Goal: Transaction & Acquisition: Purchase product/service

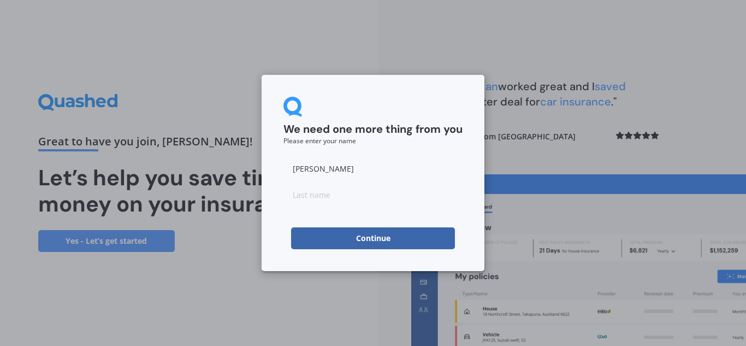
click at [354, 199] on input at bounding box center [372, 194] width 179 height 22
type input "[PERSON_NAME]"
click at [343, 239] on button "Continue" at bounding box center [373, 238] width 164 height 22
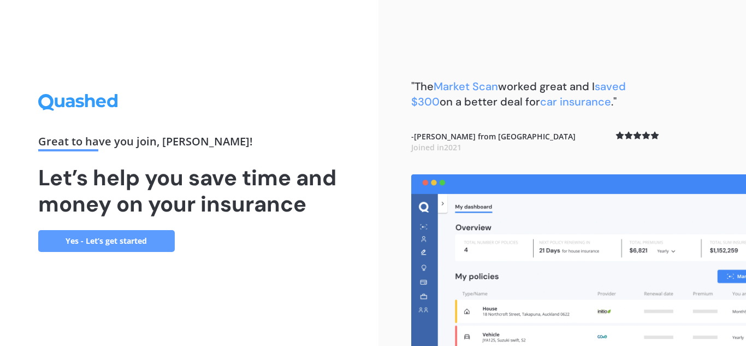
click at [143, 236] on link "Yes - Let’s get started" at bounding box center [106, 241] width 137 height 22
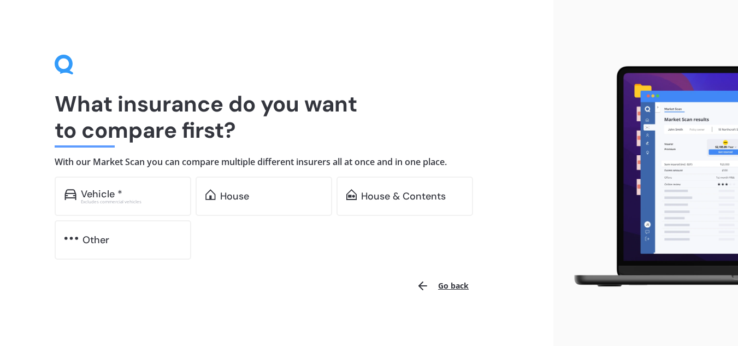
scroll to position [8, 0]
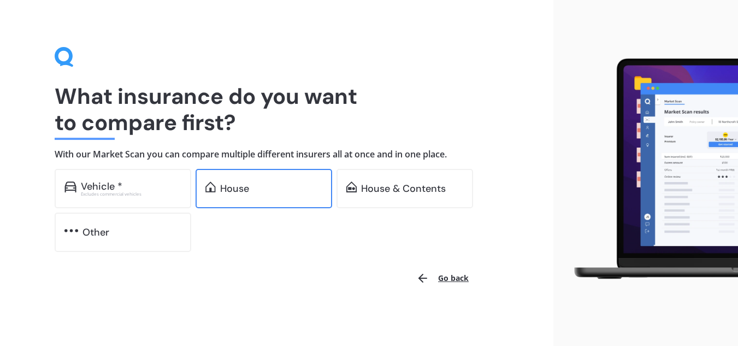
click at [262, 191] on div "House" at bounding box center [271, 188] width 102 height 11
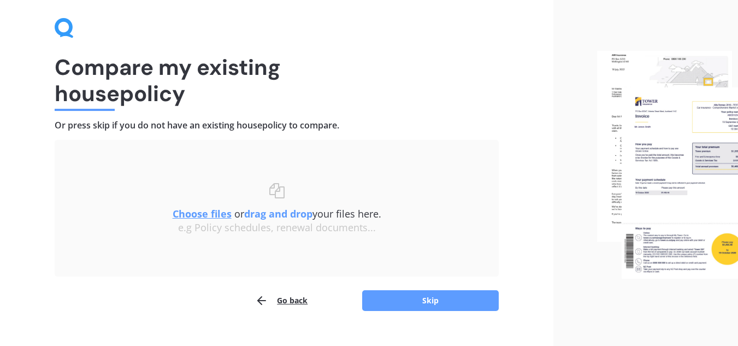
scroll to position [57, 0]
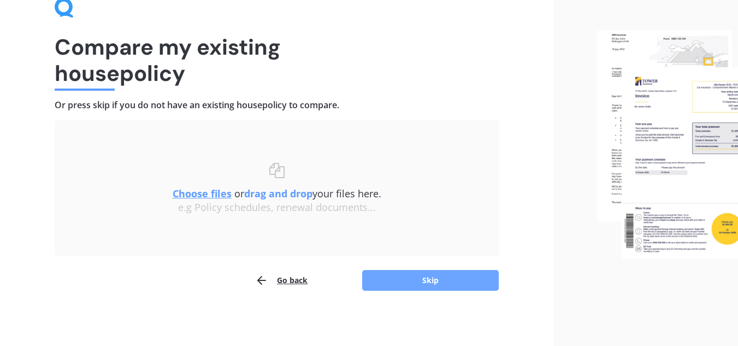
click at [376, 279] on button "Skip" at bounding box center [430, 280] width 137 height 21
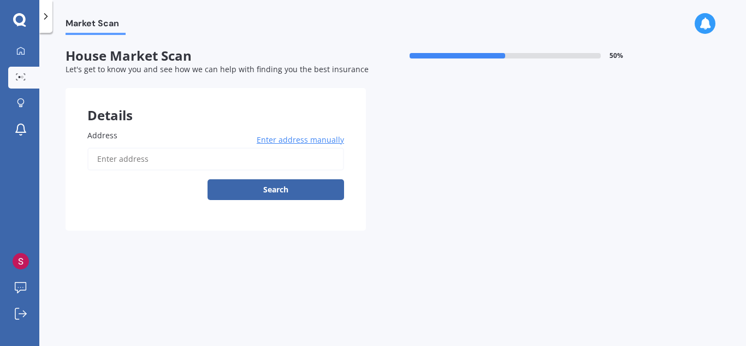
click at [165, 162] on input "Address" at bounding box center [215, 158] width 257 height 23
type input "[STREET_ADDRESS][PERSON_NAME][PERSON_NAME]"
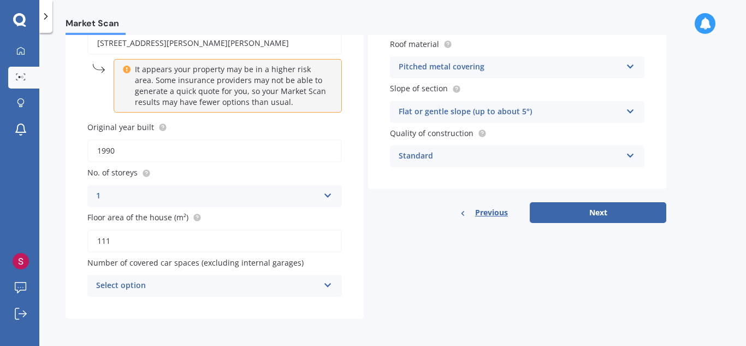
scroll to position [117, 0]
click at [327, 282] on icon at bounding box center [327, 282] width 9 height 8
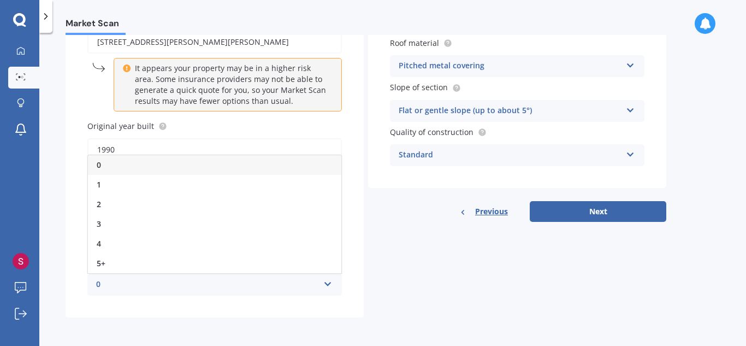
click at [375, 251] on div "Details Address [STREET_ADDRESS][PERSON_NAME][PERSON_NAME] Enter address manual…" at bounding box center [366, 144] width 601 height 346
click at [330, 284] on icon at bounding box center [327, 282] width 9 height 8
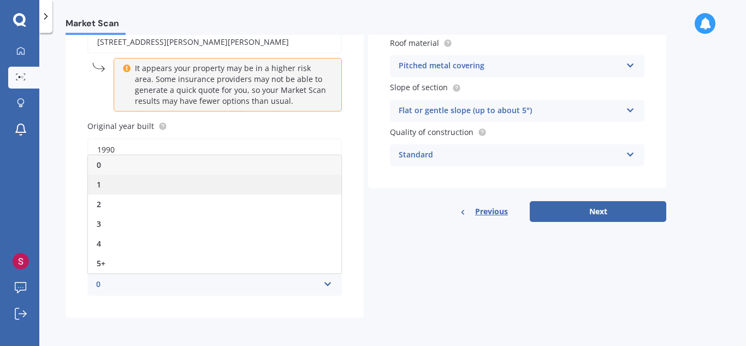
click at [114, 185] on div "1" at bounding box center [214, 185] width 253 height 20
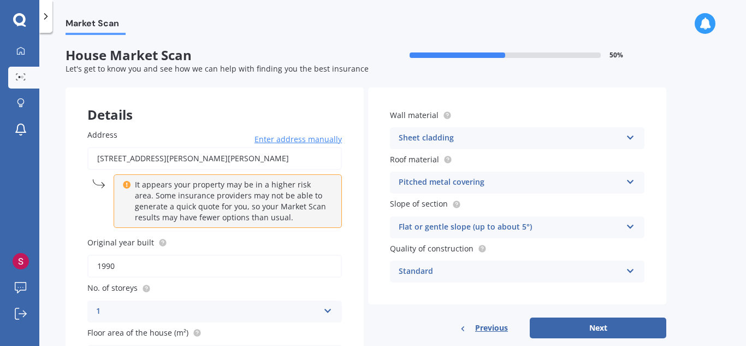
scroll to position [0, 0]
click at [631, 138] on icon at bounding box center [630, 136] width 9 height 8
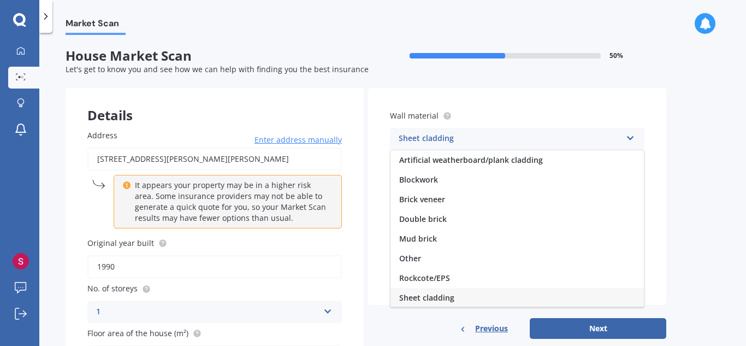
scroll to position [1, 0]
click at [631, 138] on icon at bounding box center [630, 136] width 9 height 8
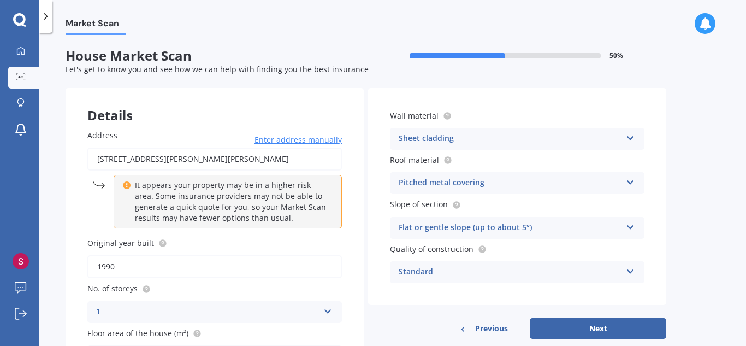
click at [628, 226] on icon at bounding box center [630, 225] width 9 height 8
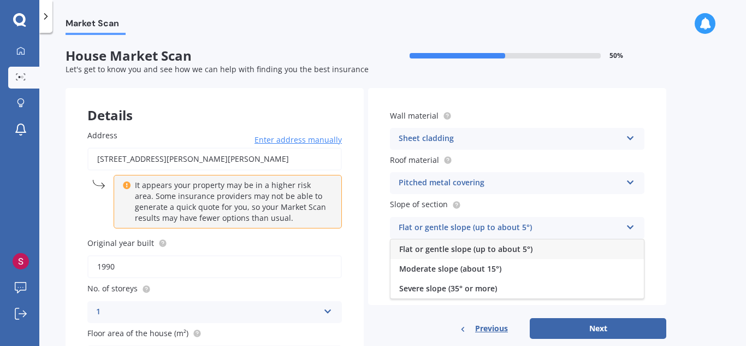
click at [628, 226] on icon at bounding box center [630, 225] width 9 height 8
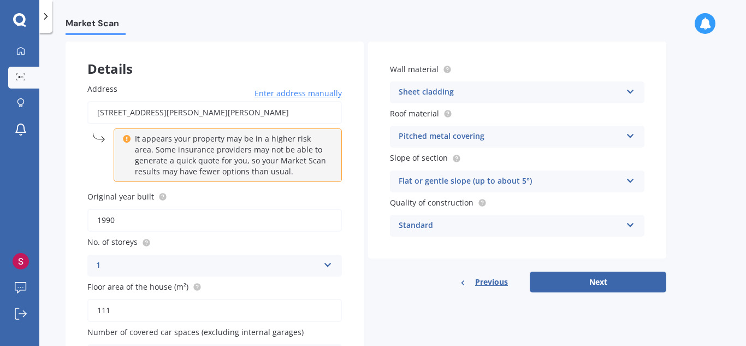
scroll to position [48, 0]
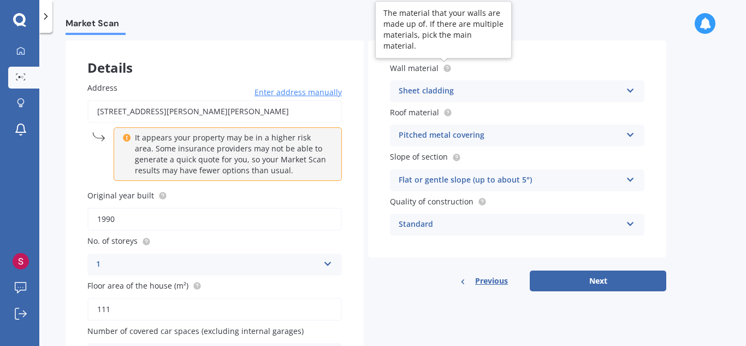
click at [443, 66] on circle at bounding box center [446, 67] width 7 height 7
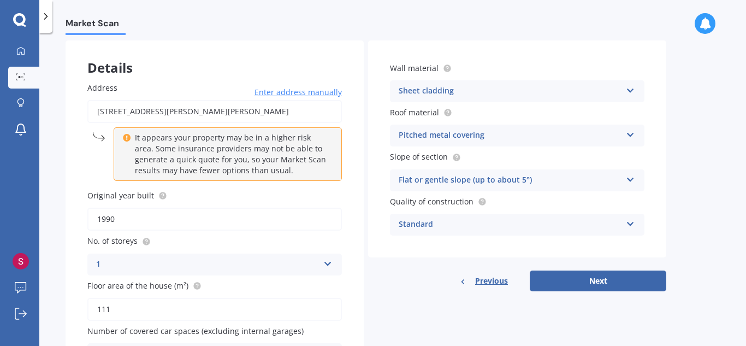
click at [561, 17] on div "Market Scan" at bounding box center [392, 17] width 707 height 35
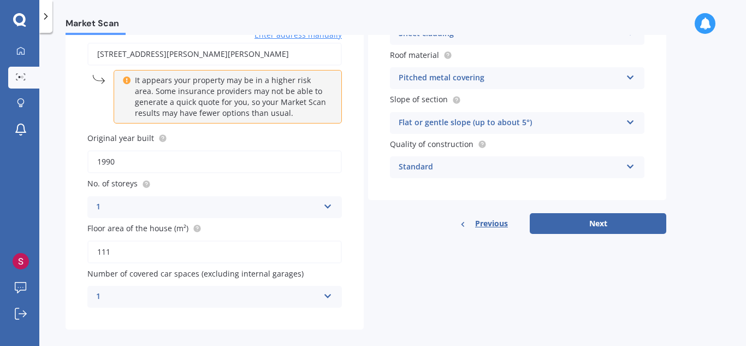
scroll to position [117, 0]
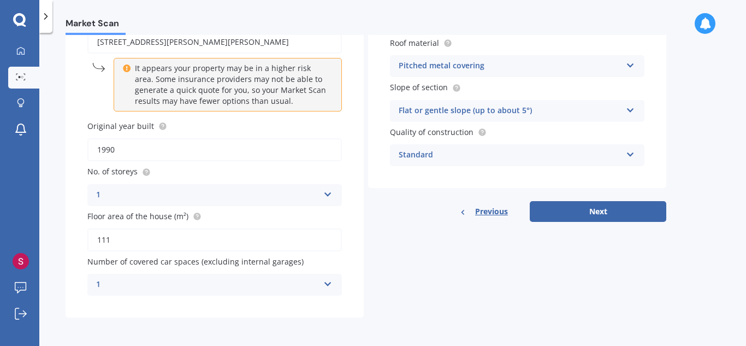
click at [630, 155] on icon at bounding box center [630, 153] width 9 height 8
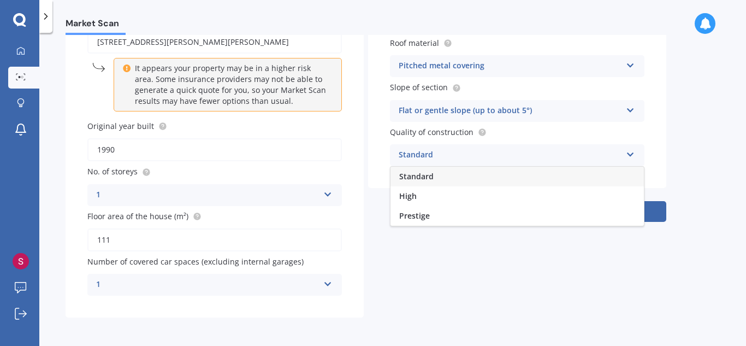
click at [630, 155] on icon at bounding box center [630, 153] width 9 height 8
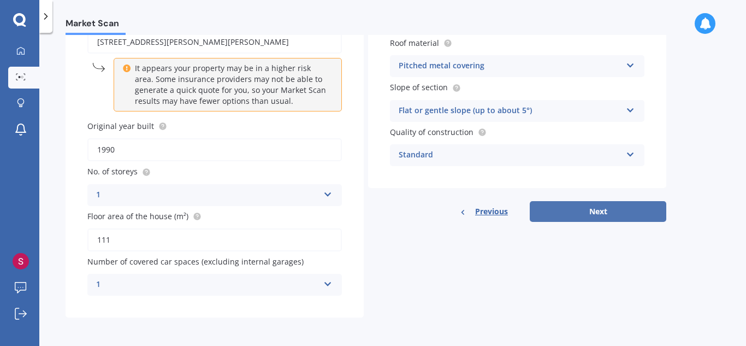
click at [629, 215] on button "Next" at bounding box center [598, 211] width 137 height 21
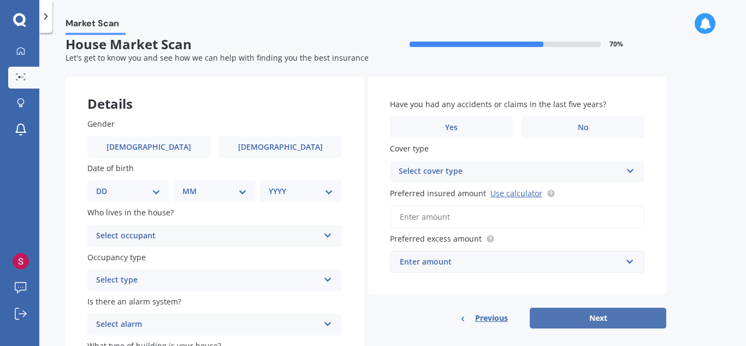
scroll to position [0, 0]
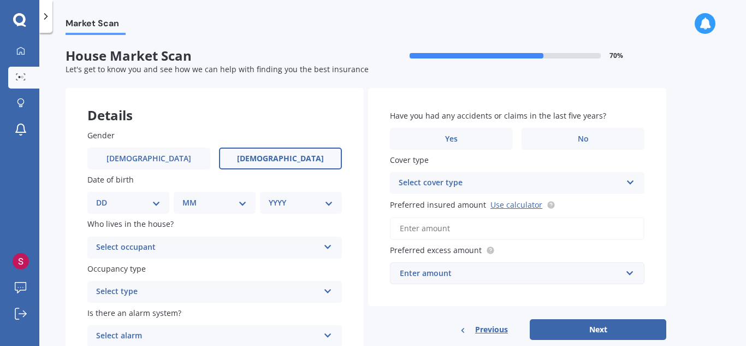
click at [286, 158] on span "[DEMOGRAPHIC_DATA]" at bounding box center [280, 158] width 87 height 9
click at [0, 0] on input "[DEMOGRAPHIC_DATA]" at bounding box center [0, 0] width 0 height 0
click at [159, 202] on select "DD 01 02 03 04 05 06 07 08 09 10 11 12 13 14 15 16 17 18 19 20 21 22 23 24 25 2…" at bounding box center [128, 203] width 64 height 12
select select "23"
click at [105, 197] on select "DD 01 02 03 04 05 06 07 08 09 10 11 12 13 14 15 16 17 18 19 20 21 22 23 24 25 2…" at bounding box center [128, 203] width 64 height 12
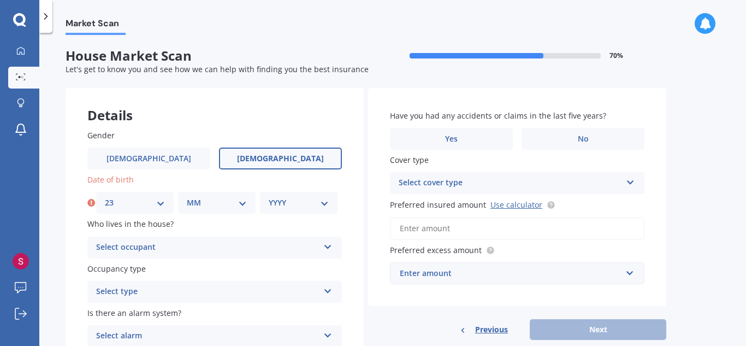
click at [243, 202] on select "MM 01 02 03 04 05 06 07 08 09 10 11 12" at bounding box center [217, 203] width 60 height 12
select select "09"
click at [187, 197] on select "MM 01 02 03 04 05 06 07 08 09 10 11 12" at bounding box center [217, 203] width 60 height 12
click at [321, 202] on select "YYYY 2009 2008 2007 2006 2005 2004 2003 2002 2001 2000 1999 1998 1997 1996 1995…" at bounding box center [299, 203] width 60 height 12
select select "1992"
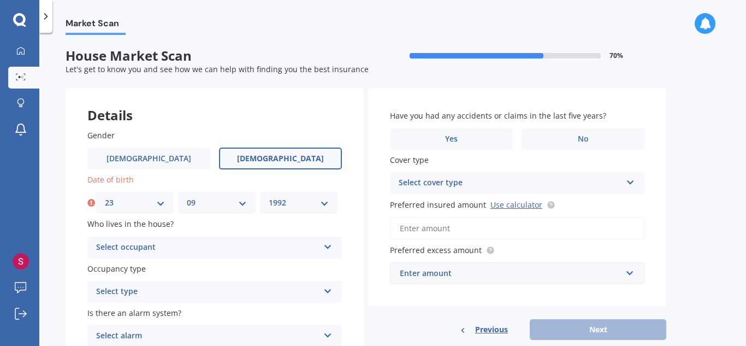
click at [269, 197] on select "YYYY 2009 2008 2007 2006 2005 2004 2003 2002 2001 2000 1999 1998 1997 1996 1995…" at bounding box center [299, 203] width 60 height 12
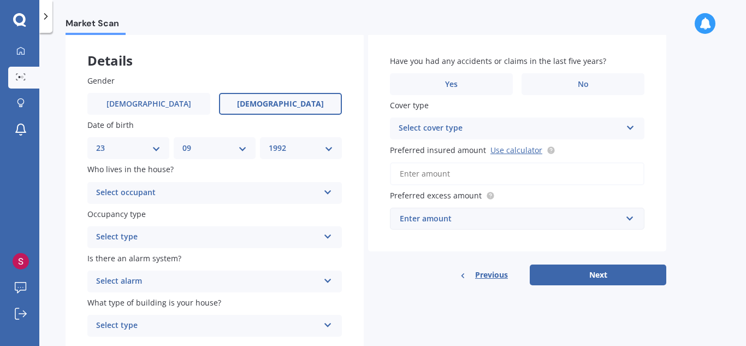
scroll to position [96, 0]
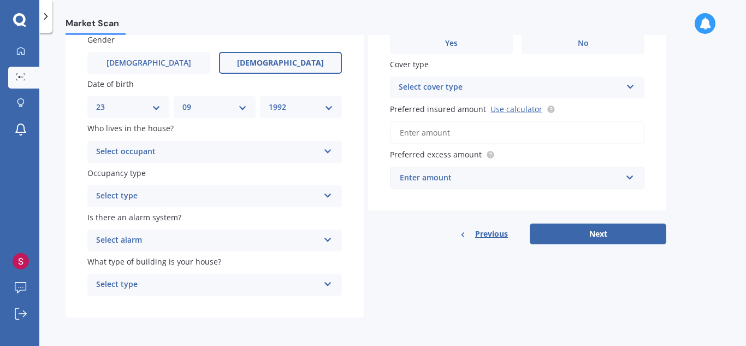
click at [328, 152] on icon at bounding box center [327, 149] width 9 height 8
click at [224, 172] on div "Owner" at bounding box center [214, 173] width 253 height 20
click at [327, 196] on icon at bounding box center [327, 194] width 9 height 8
click at [173, 216] on div "Permanent" at bounding box center [214, 218] width 253 height 20
click at [324, 239] on icon at bounding box center [327, 238] width 9 height 8
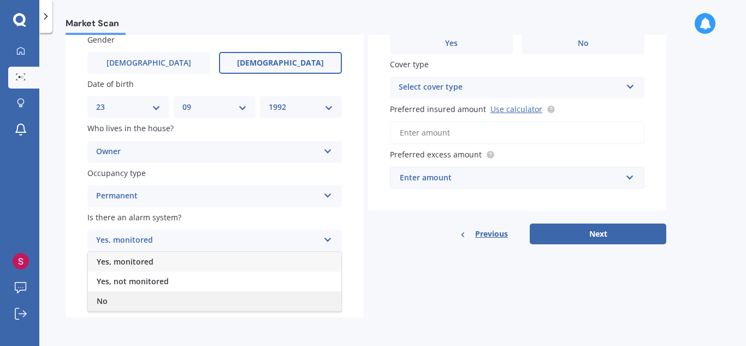
click at [216, 304] on div "No" at bounding box center [214, 301] width 253 height 20
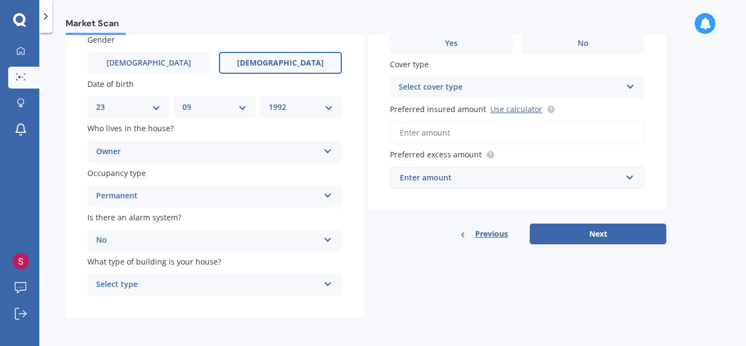
click at [326, 286] on icon at bounding box center [327, 282] width 9 height 8
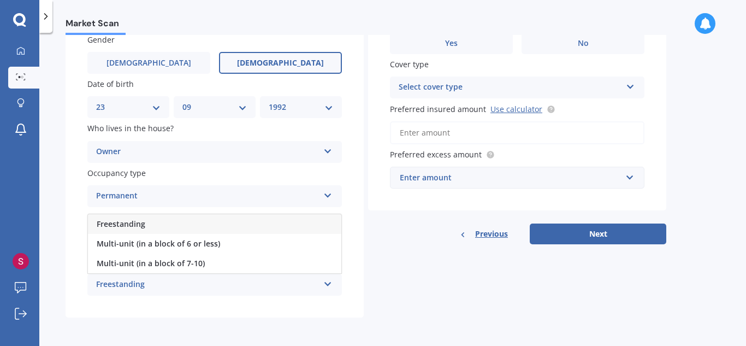
click at [377, 260] on div "Details Gender [DEMOGRAPHIC_DATA] [DEMOGRAPHIC_DATA] Date of birth DD 01 02 03 …" at bounding box center [366, 154] width 601 height 325
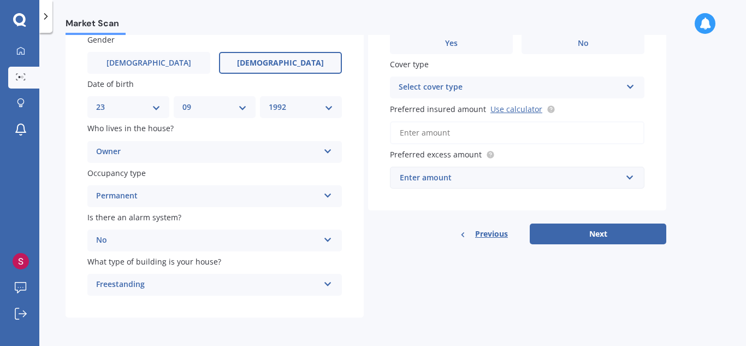
scroll to position [0, 0]
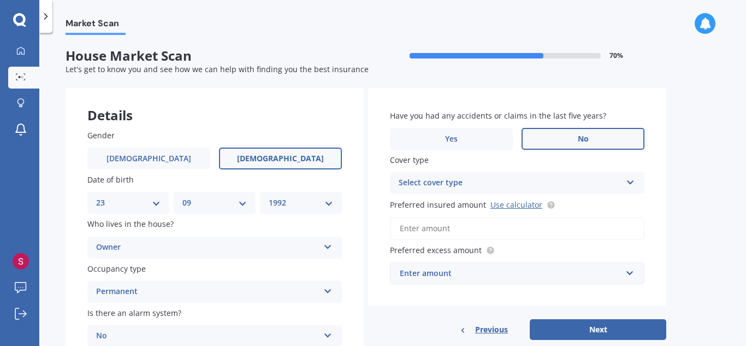
click at [560, 143] on label "No" at bounding box center [583, 139] width 123 height 22
click at [0, 0] on input "No" at bounding box center [0, 0] width 0 height 0
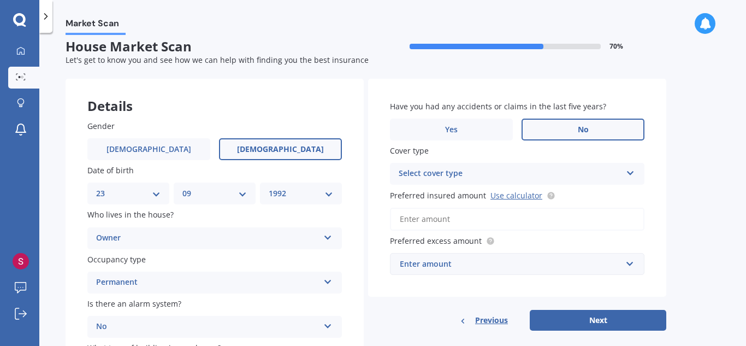
click at [631, 171] on icon at bounding box center [630, 171] width 9 height 8
click at [493, 224] on input "Preferred insured amount Use calculator" at bounding box center [517, 219] width 254 height 23
click at [520, 193] on link "Use calculator" at bounding box center [516, 195] width 52 height 10
